Goal: Find contact information: Find contact information

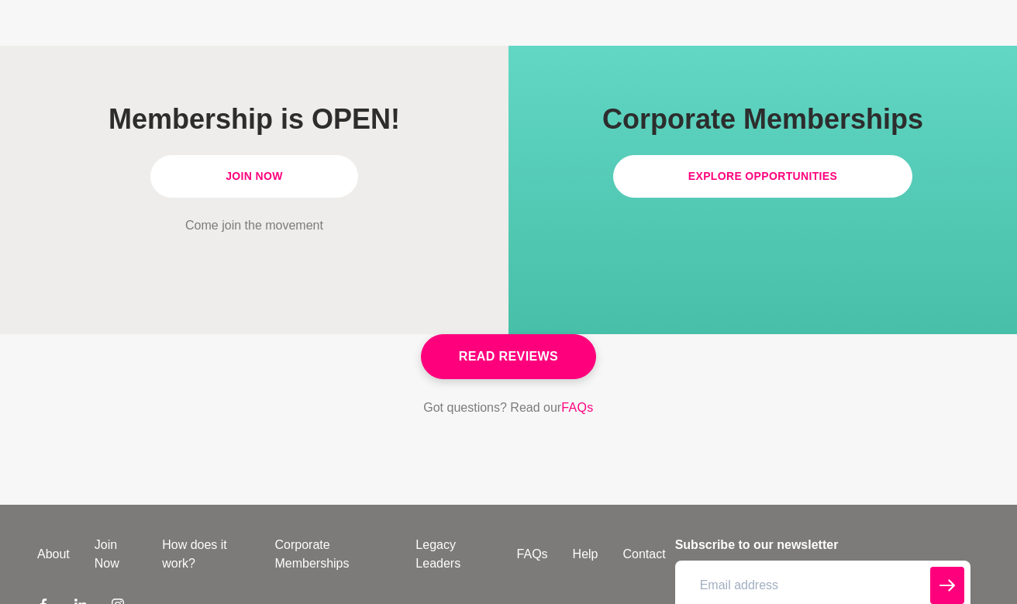
scroll to position [4598, 0]
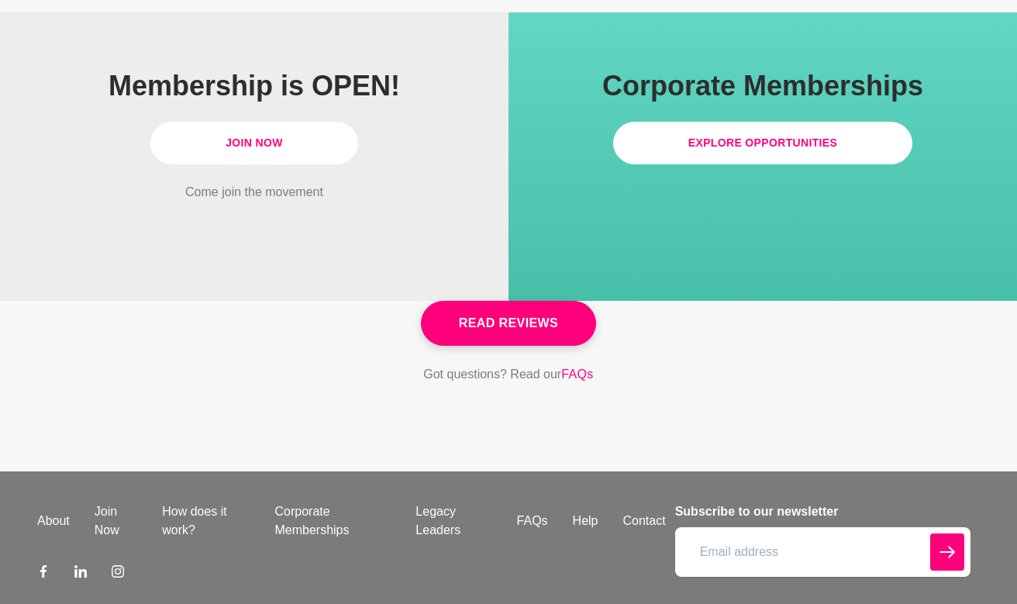
scroll to position [4551, 0]
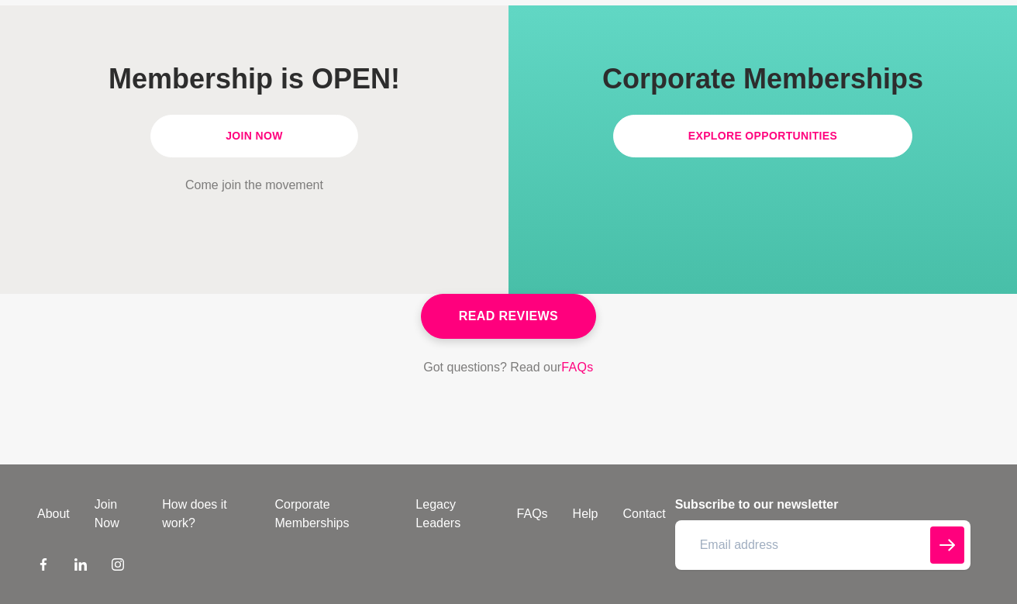
click at [305, 127] on link "Join Now" at bounding box center [254, 136] width 208 height 43
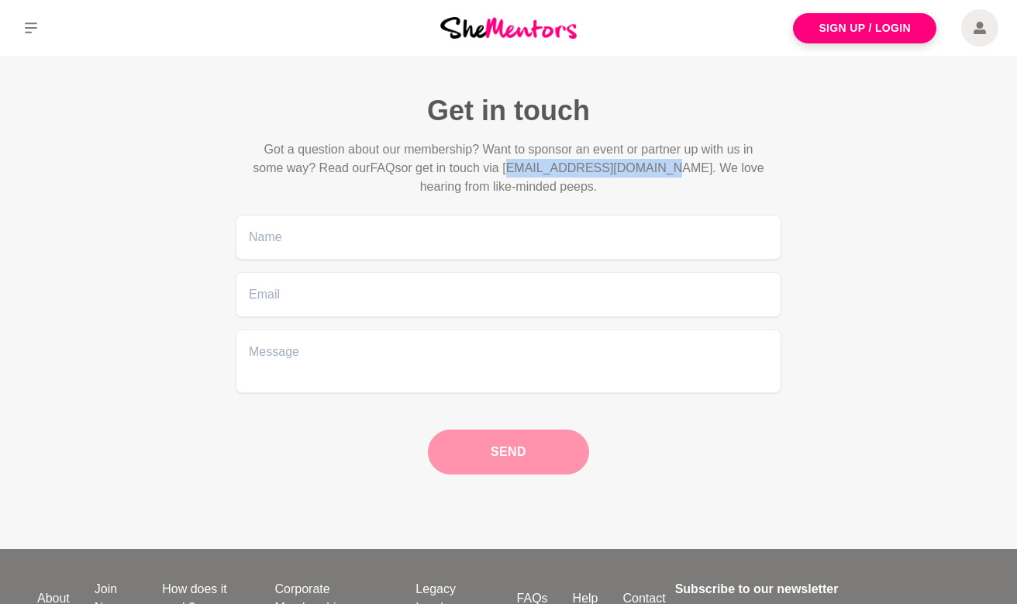
drag, startPoint x: 511, startPoint y: 166, endPoint x: 665, endPoint y: 166, distance: 153.4
click at [665, 166] on p "Got a question about our membership? Want to sponsor an event or partner up wit…" at bounding box center [508, 168] width 521 height 56
copy p "admin@shementors.com.au"
